Goal: Task Accomplishment & Management: Use online tool/utility

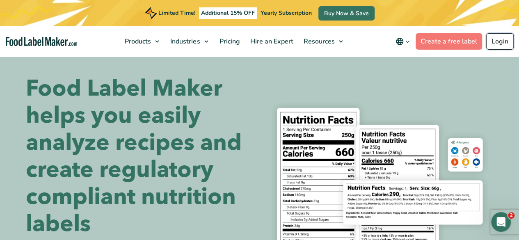
click at [494, 41] on link "Login" at bounding box center [499, 41] width 27 height 16
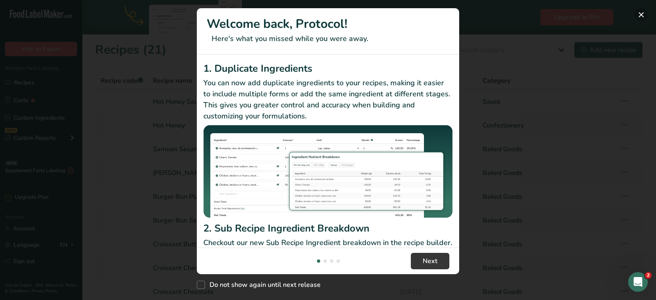
click at [644, 12] on button "New Features" at bounding box center [641, 14] width 13 height 13
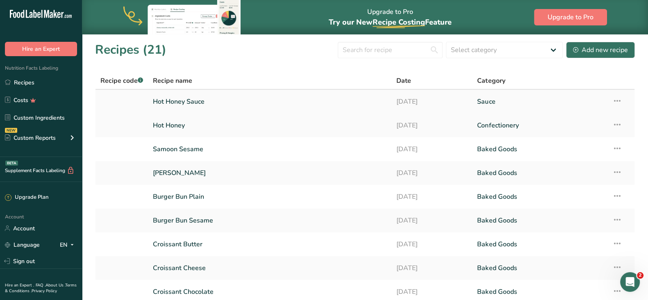
click at [181, 99] on link "Hot Honey Sauce" at bounding box center [269, 101] width 233 height 17
click at [187, 101] on link "Hot Honey Sauce" at bounding box center [269, 101] width 233 height 17
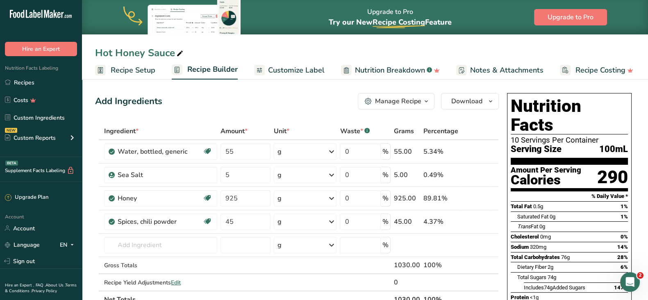
drag, startPoint x: 140, startPoint y: 68, endPoint x: 84, endPoint y: 88, distance: 59.1
click at [140, 69] on span "Recipe Setup" at bounding box center [133, 70] width 45 height 11
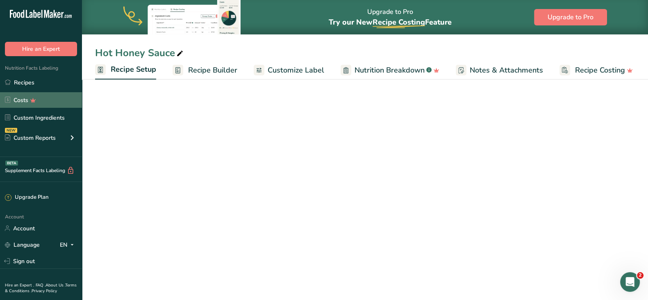
select select "17"
select select "22"
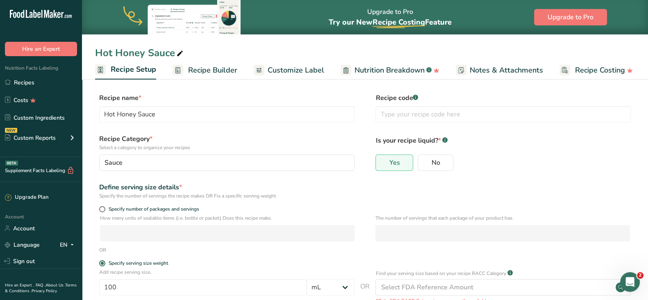
click at [207, 66] on span "Recipe Builder" at bounding box center [212, 70] width 49 height 11
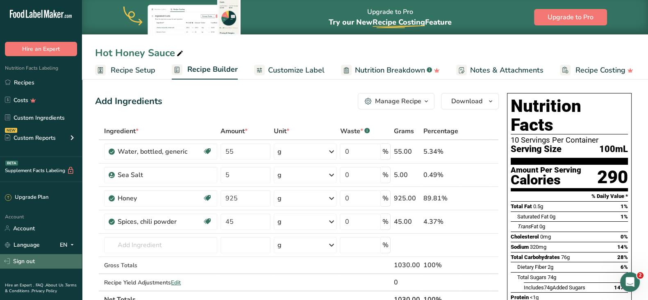
click at [31, 261] on link "Sign out" at bounding box center [41, 261] width 82 height 14
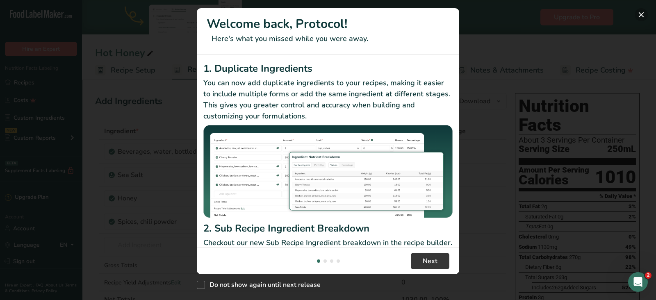
click at [639, 16] on button "New Features" at bounding box center [641, 14] width 13 height 13
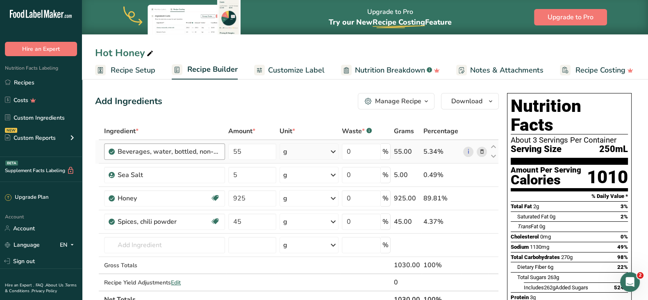
click at [196, 157] on div "Beverages, water, bottled, non-carbonated, [PERSON_NAME]" at bounding box center [164, 151] width 121 height 16
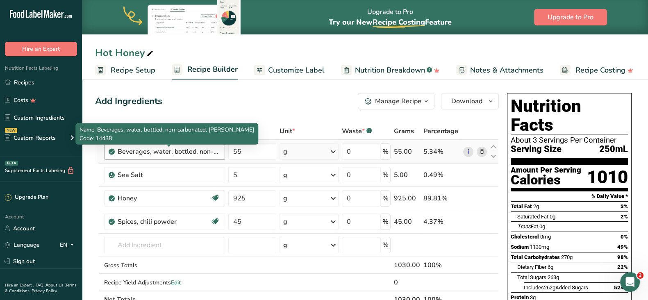
click at [199, 150] on div "Beverages, water, bottled, non-carbonated, [PERSON_NAME]" at bounding box center [169, 152] width 102 height 10
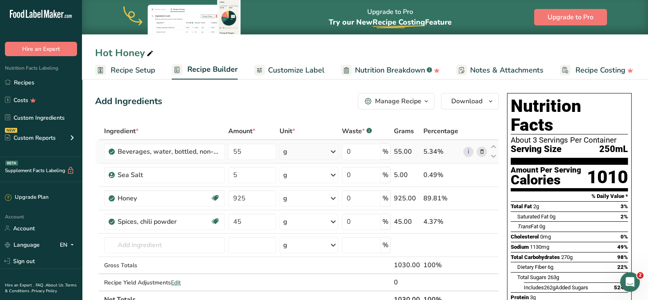
drag, startPoint x: 491, startPoint y: 155, endPoint x: 494, endPoint y: 162, distance: 7.4
click at [492, 155] on icon at bounding box center [494, 156] width 10 height 6
type input "5"
type input "55"
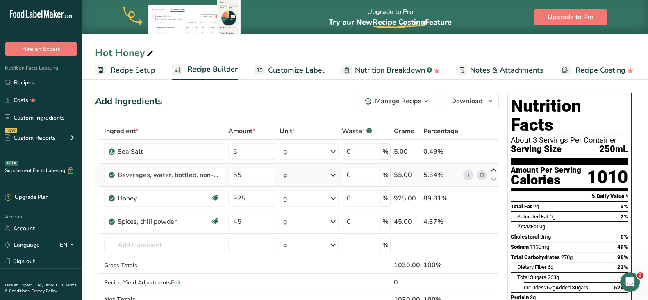
click at [493, 169] on icon at bounding box center [494, 170] width 10 height 6
type input "55"
type input "5"
click at [141, 72] on span "Recipe Setup" at bounding box center [133, 70] width 45 height 11
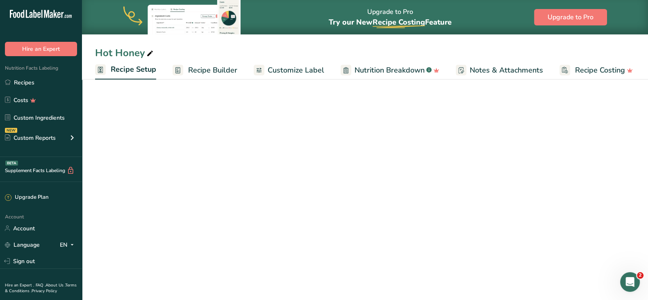
select select "17"
select select "22"
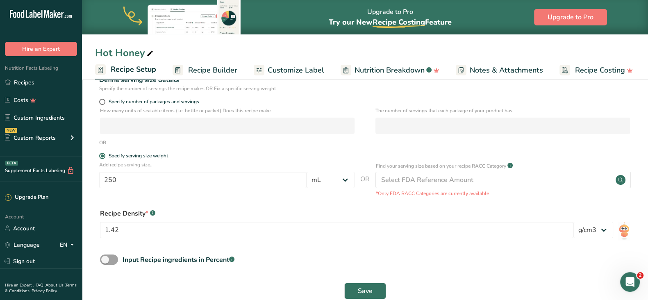
scroll to position [125, 0]
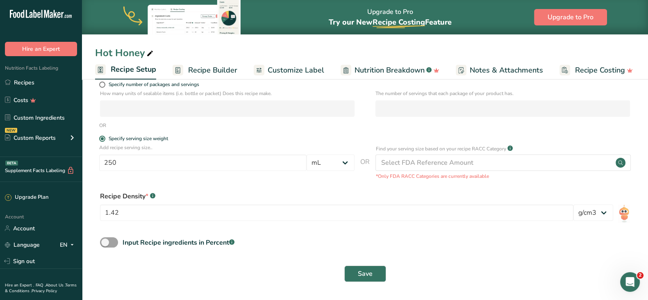
click at [203, 70] on span "Recipe Builder" at bounding box center [212, 70] width 49 height 11
